Goal: Transaction & Acquisition: Subscribe to service/newsletter

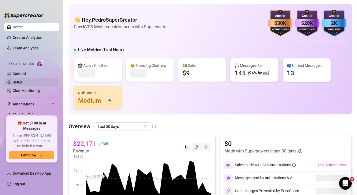
click at [20, 83] on link "Setup" at bounding box center [18, 82] width 10 height 4
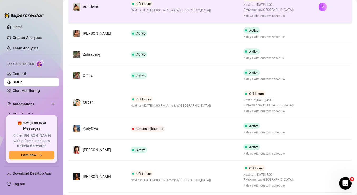
scroll to position [143, 0]
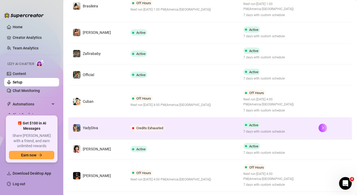
click at [206, 124] on td "Credits Exhausted" at bounding box center [182, 127] width 113 height 21
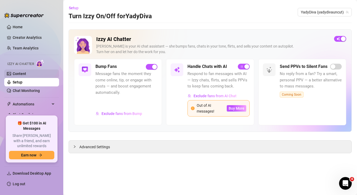
click at [23, 76] on link "Content" at bounding box center [19, 73] width 13 height 4
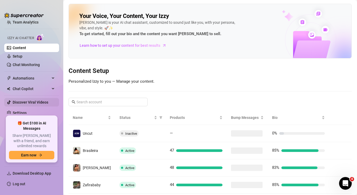
scroll to position [25, 0]
click at [21, 114] on link "Settings" at bounding box center [20, 113] width 14 height 4
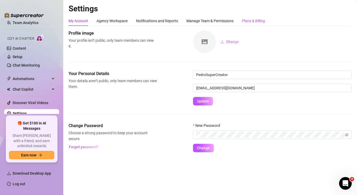
click at [259, 20] on div "Plans & Billing" at bounding box center [253, 21] width 23 height 6
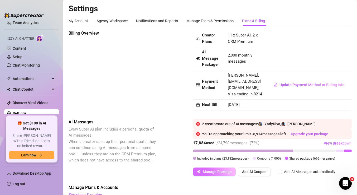
click at [213, 169] on span "Manage Package" at bounding box center [217, 171] width 29 height 4
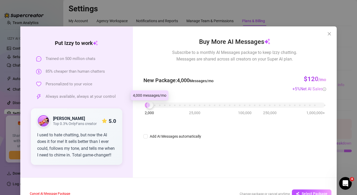
drag, startPoint x: 147, startPoint y: 104, endPoint x: 151, endPoint y: 104, distance: 4.2
click at [151, 104] on div at bounding box center [149, 105] width 7 height 7
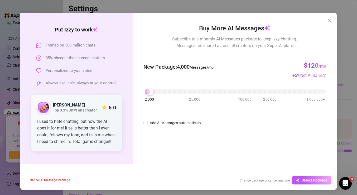
scroll to position [13, 0]
click at [312, 179] on span "Select Package" at bounding box center [315, 180] width 26 height 4
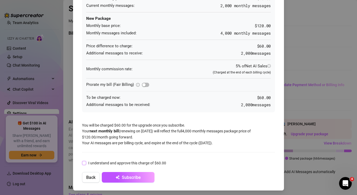
scroll to position [51, 0]
click at [84, 161] on input "I understand and approve this charge of $60.00" at bounding box center [84, 163] width 4 height 4
checkbox input "true"
click at [135, 175] on span "Subscribe" at bounding box center [131, 177] width 19 height 5
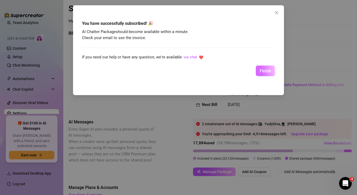
click at [264, 70] on span "Finish" at bounding box center [265, 70] width 11 height 5
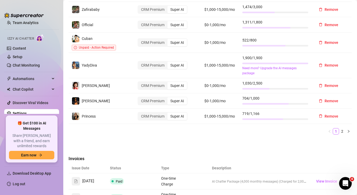
scroll to position [299, 0]
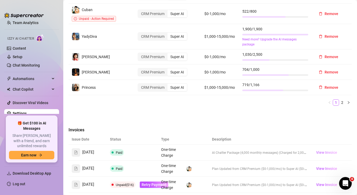
click at [320, 149] on span "View Invoice" at bounding box center [326, 152] width 21 height 6
